Goal: Information Seeking & Learning: Learn about a topic

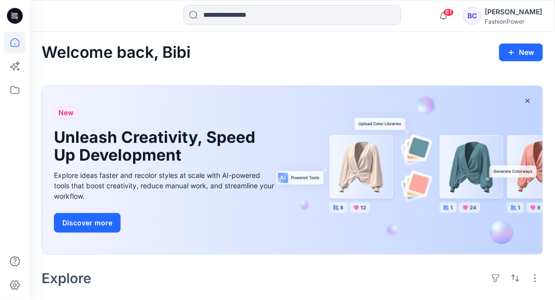
click at [221, 6] on input at bounding box center [292, 15] width 218 height 20
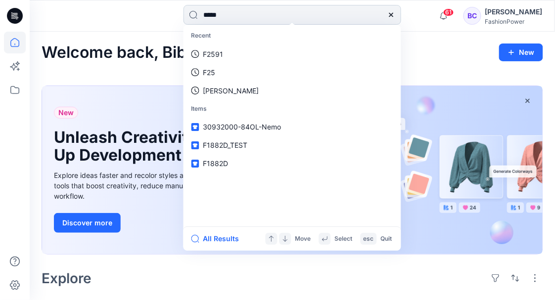
type input "******"
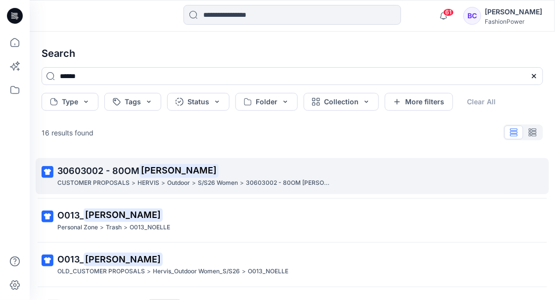
click at [235, 167] on p "30603002 - 80OM [PERSON_NAME]" at bounding box center [291, 171] width 468 height 14
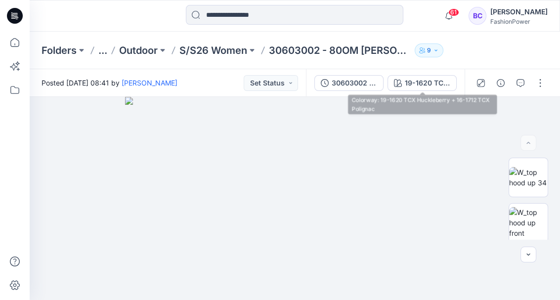
click at [345, 92] on div "30603002 - 80OM [PERSON_NAME] 19-1620 TCX Huckleberry + 16-1712 TCX Polignac" at bounding box center [385, 83] width 159 height 28
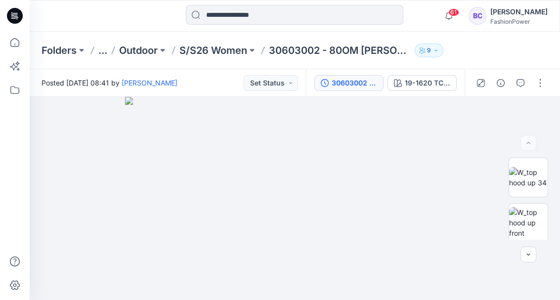
click at [347, 86] on div "30603002 - 80OM [PERSON_NAME]" at bounding box center [354, 83] width 45 height 11
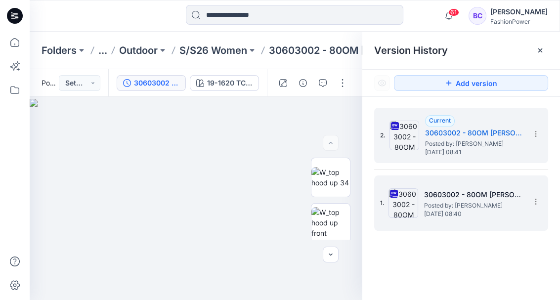
click at [481, 188] on div "1. 30603002 - 80OM [PERSON_NAME] Posted by: [PERSON_NAME] [DATE] 08:40" at bounding box center [454, 203] width 148 height 47
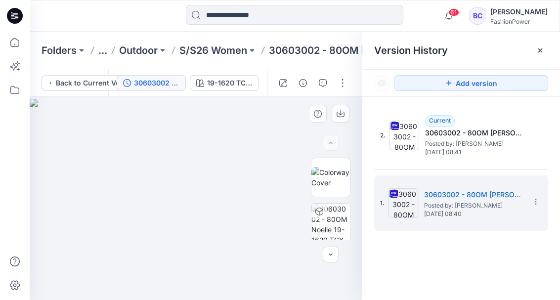
click at [263, 198] on img at bounding box center [196, 200] width 333 height 202
